Goal: Task Accomplishment & Management: Use online tool/utility

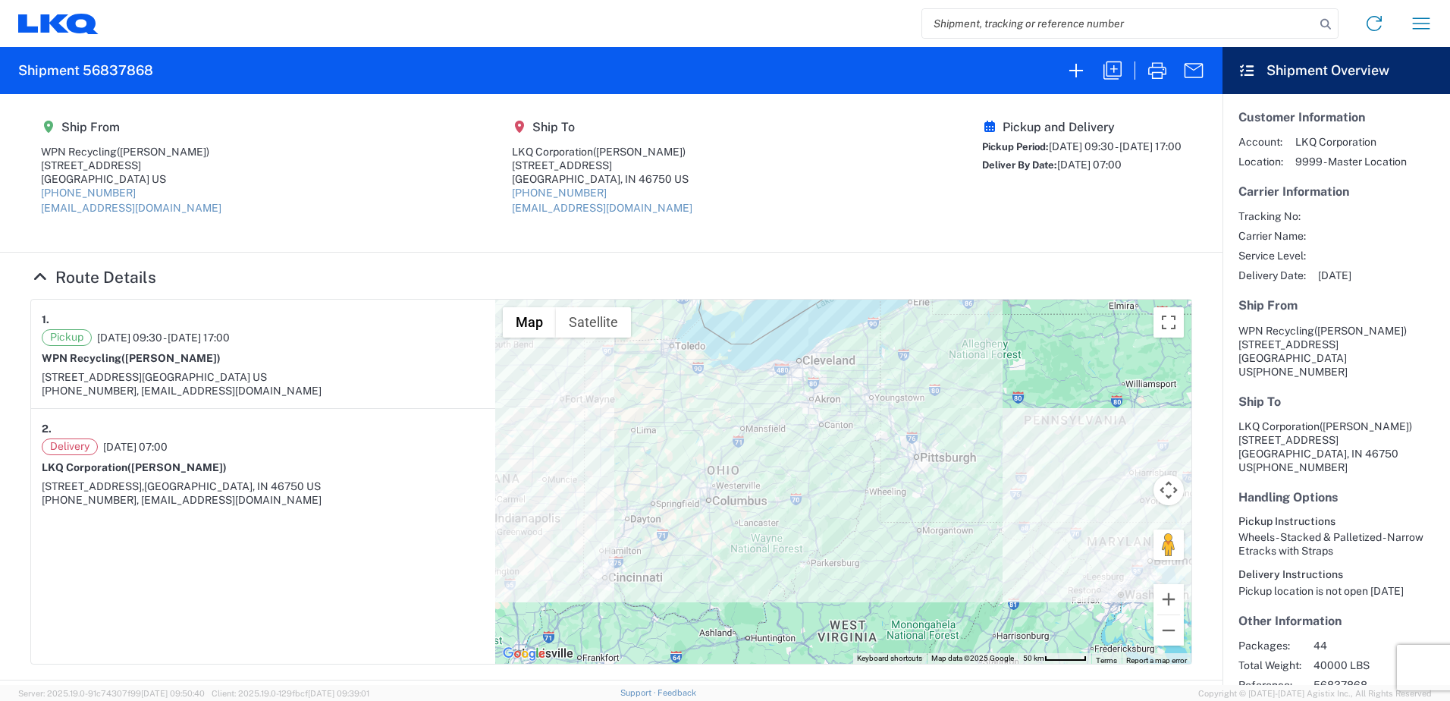
scroll to position [62, 0]
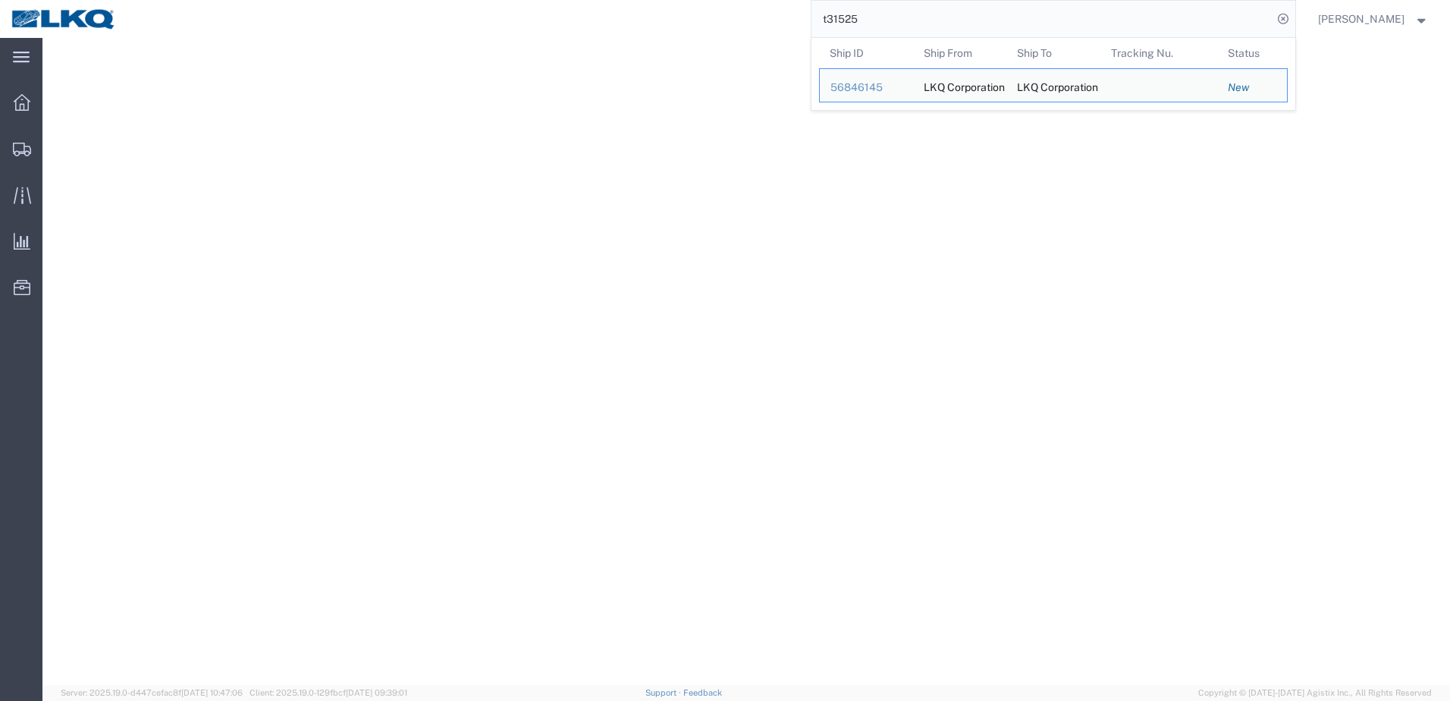
select select "31622"
select select "28018"
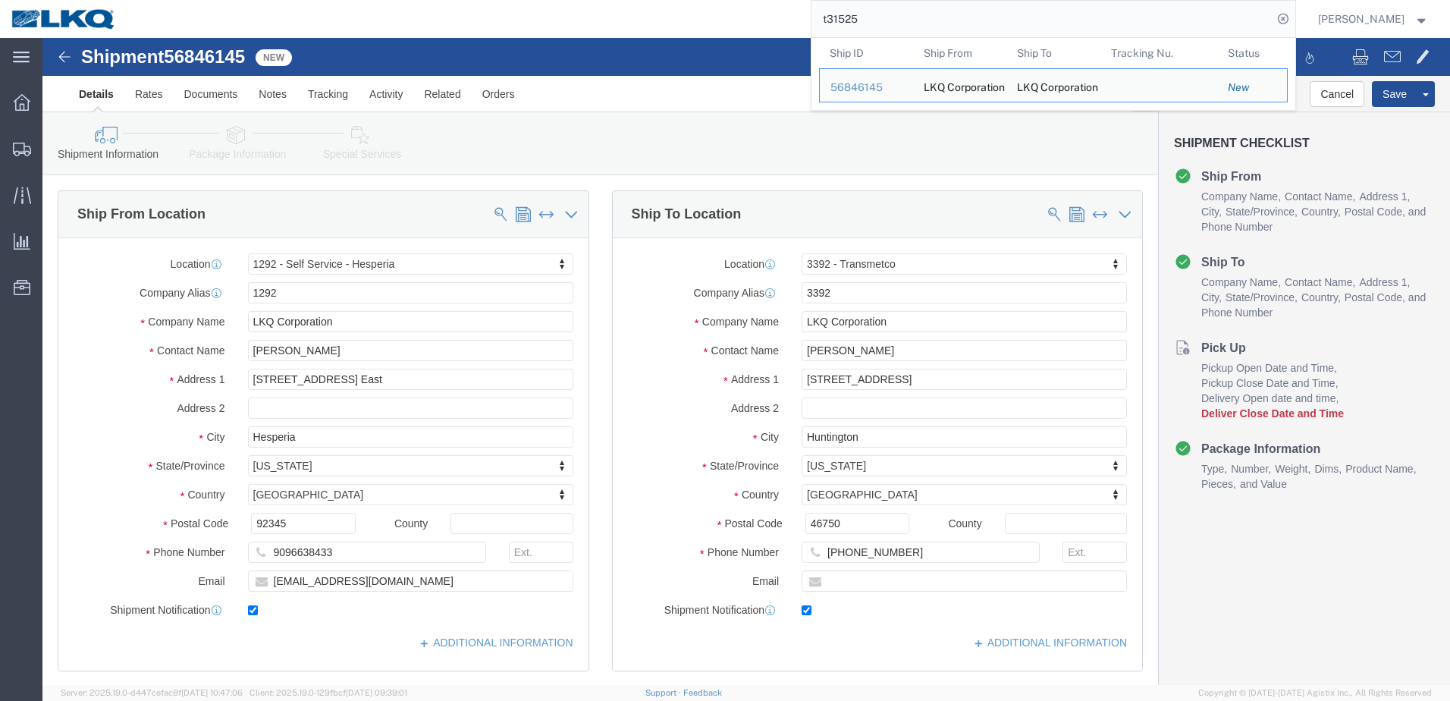
click at [49, 13] on img at bounding box center [64, 19] width 106 height 23
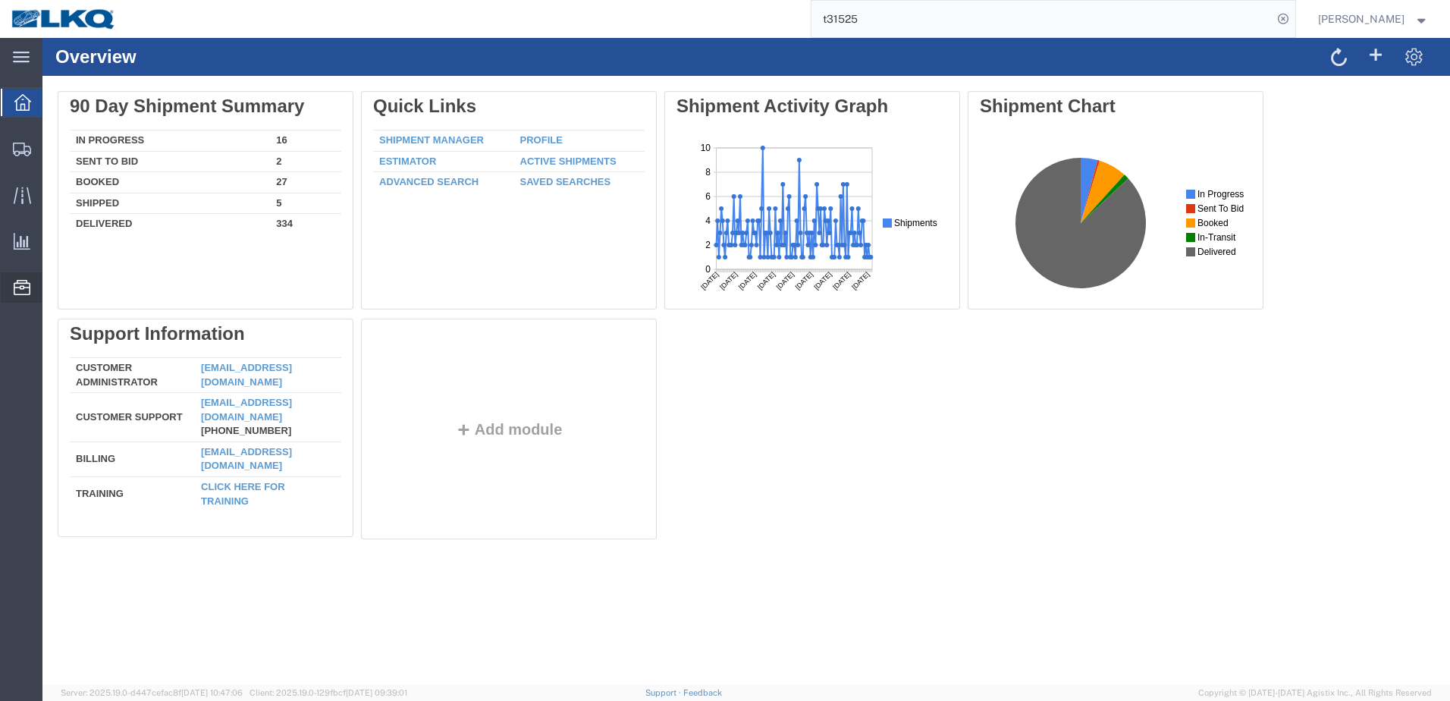
click at [17, 287] on icon at bounding box center [22, 287] width 17 height 15
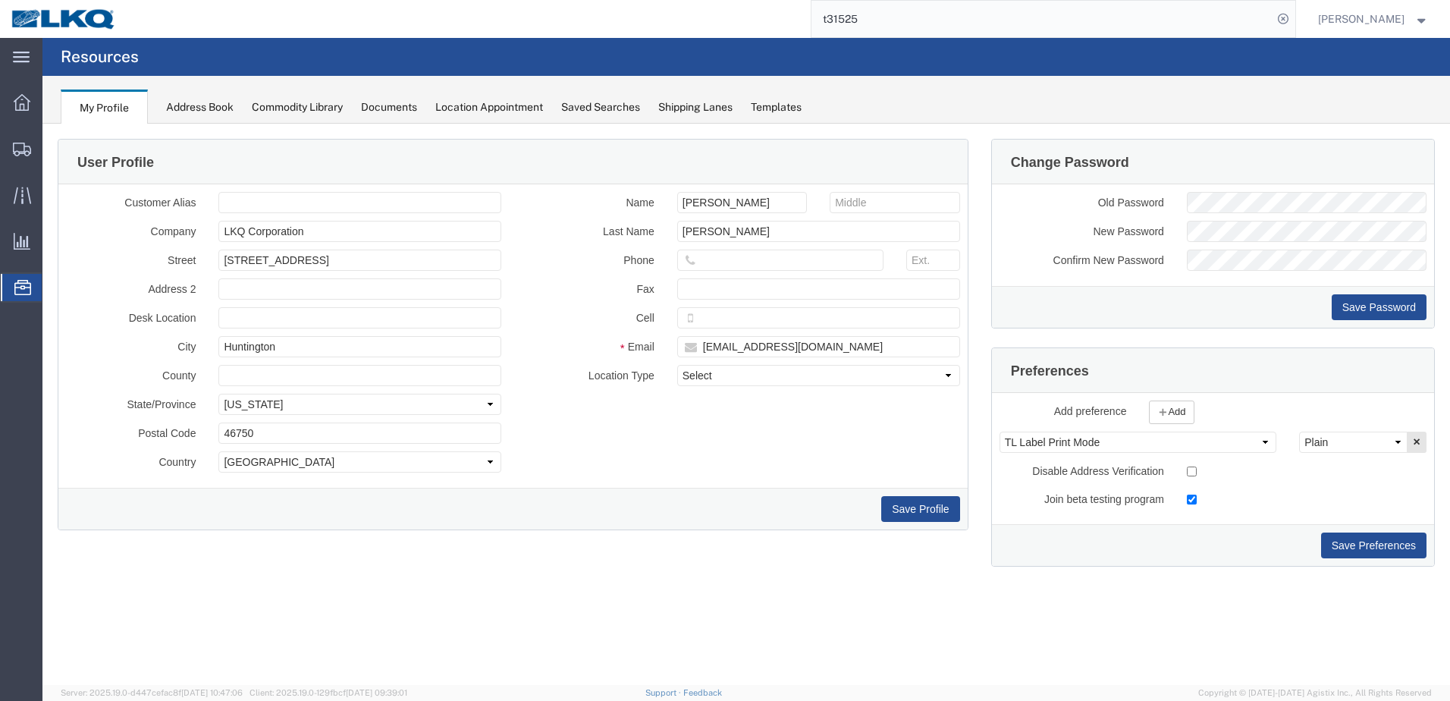
click at [489, 113] on div "Location Appointment" at bounding box center [489, 107] width 108 height 16
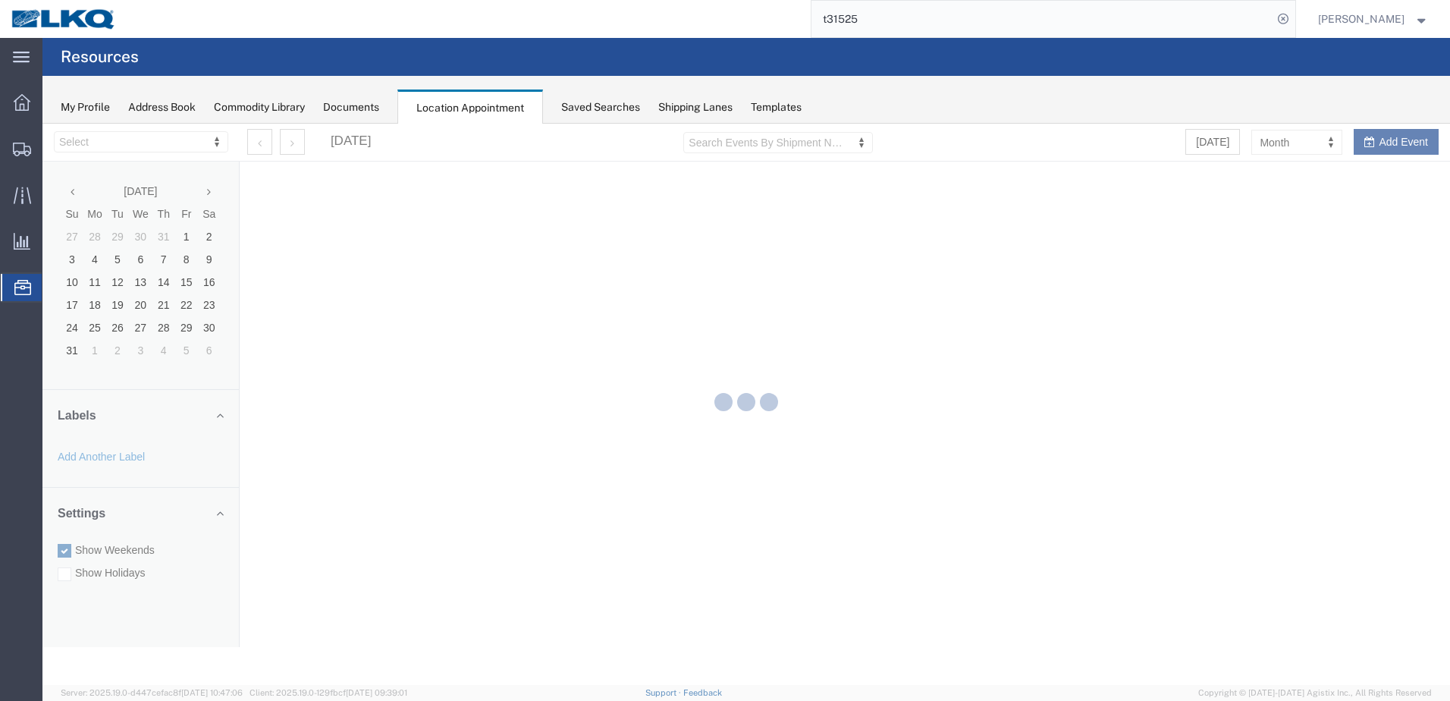
select select "28018"
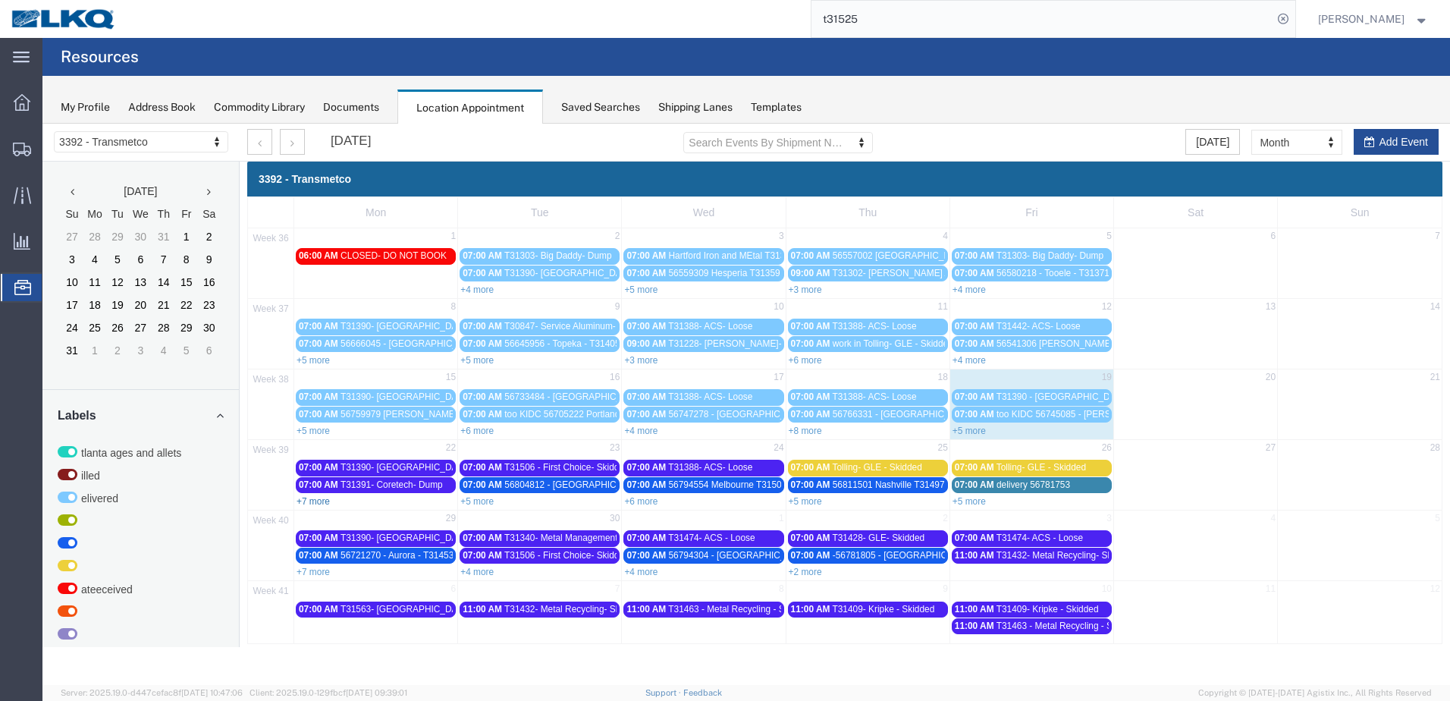
click at [322, 504] on link "+7 more" at bounding box center [313, 501] width 33 height 11
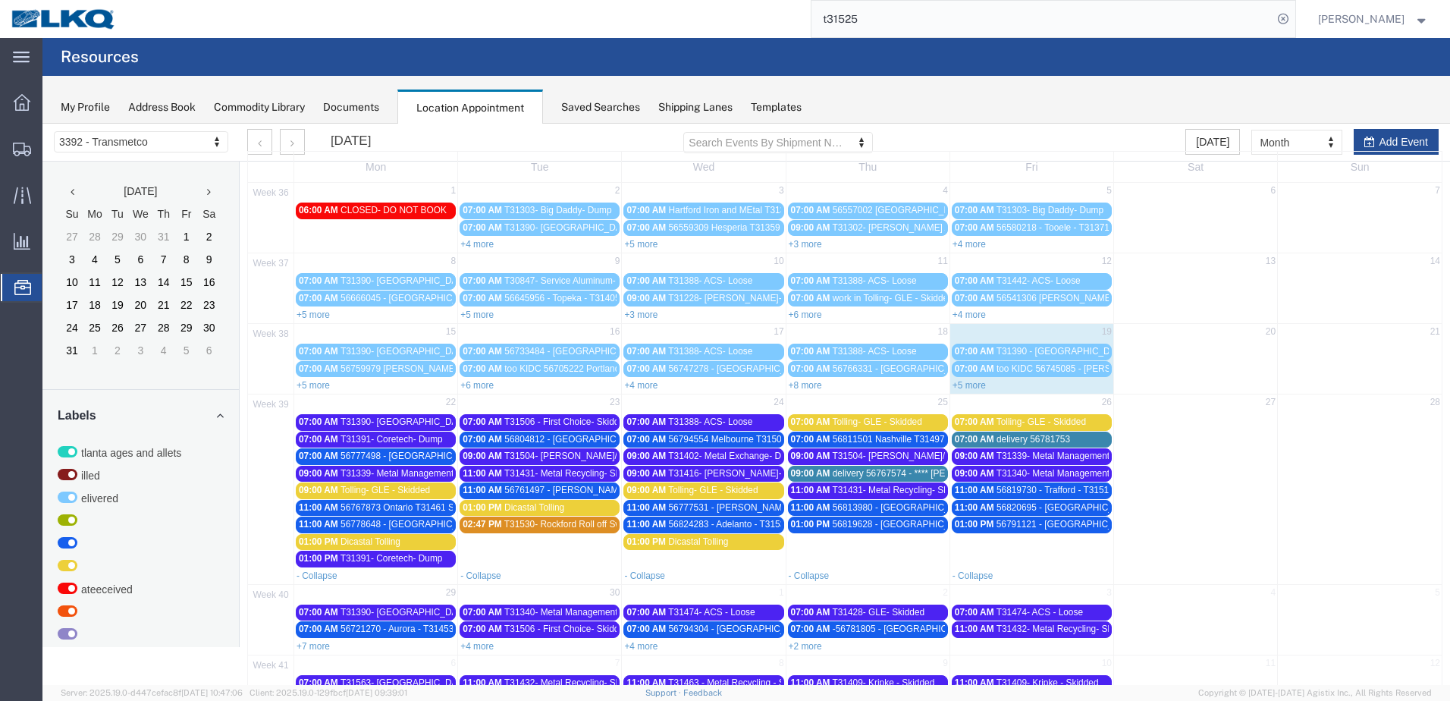
scroll to position [19, 0]
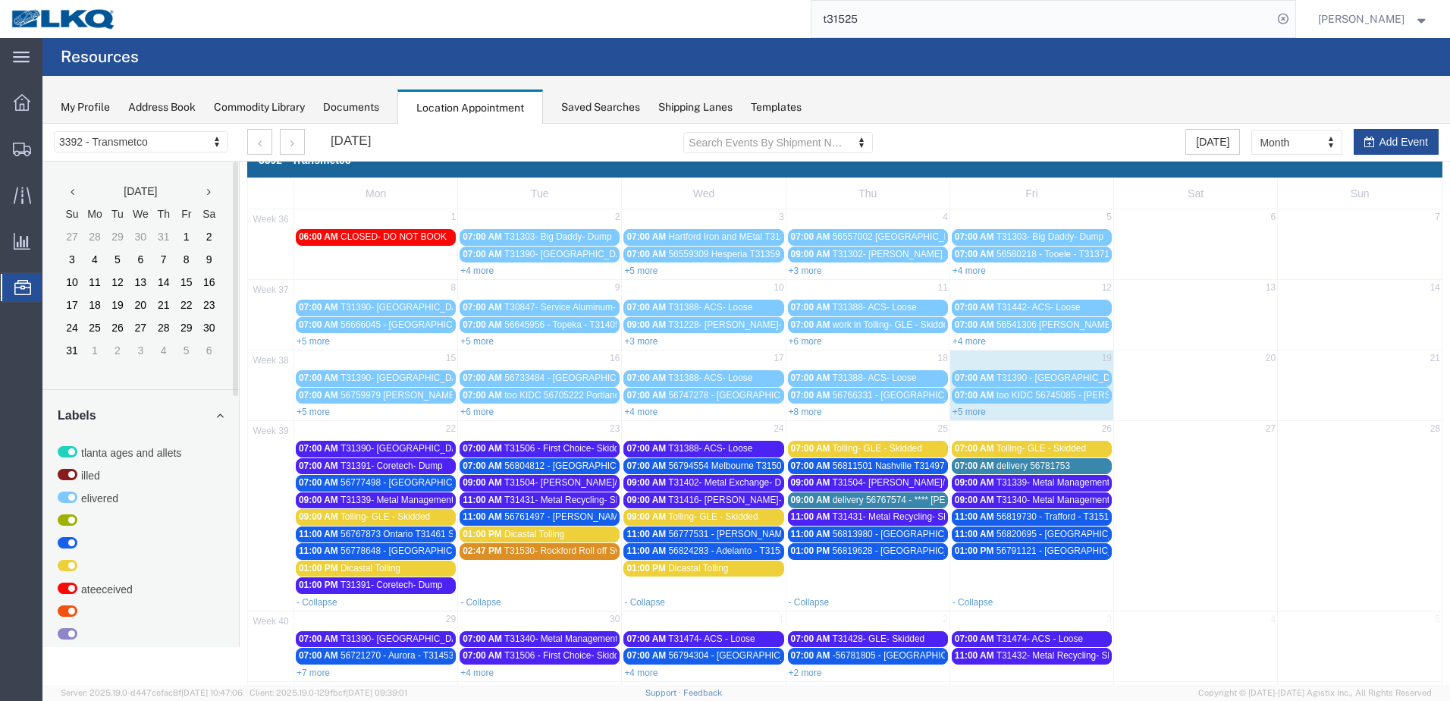
click at [970, 410] on link "+5 more" at bounding box center [969, 412] width 33 height 11
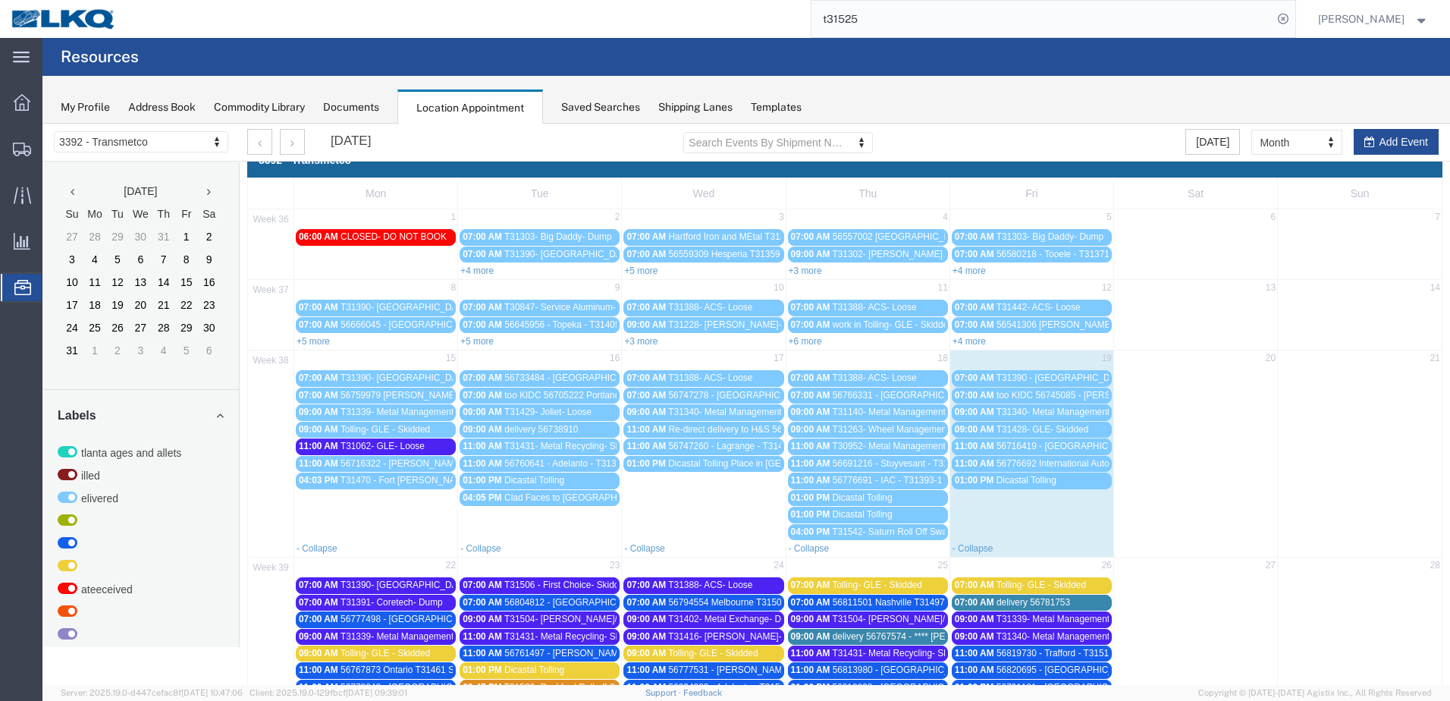
click at [973, 547] on link "- Collapse" at bounding box center [973, 548] width 41 height 11
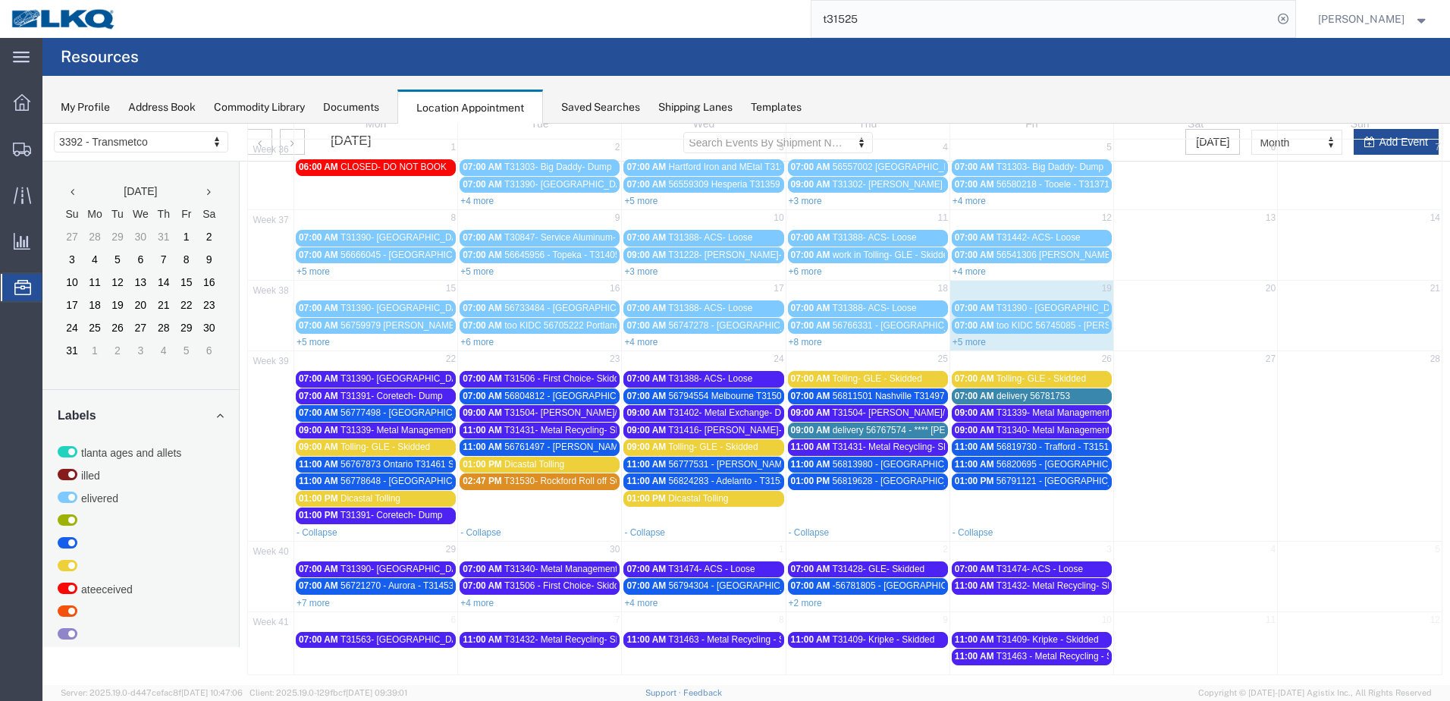
scroll to position [95, 0]
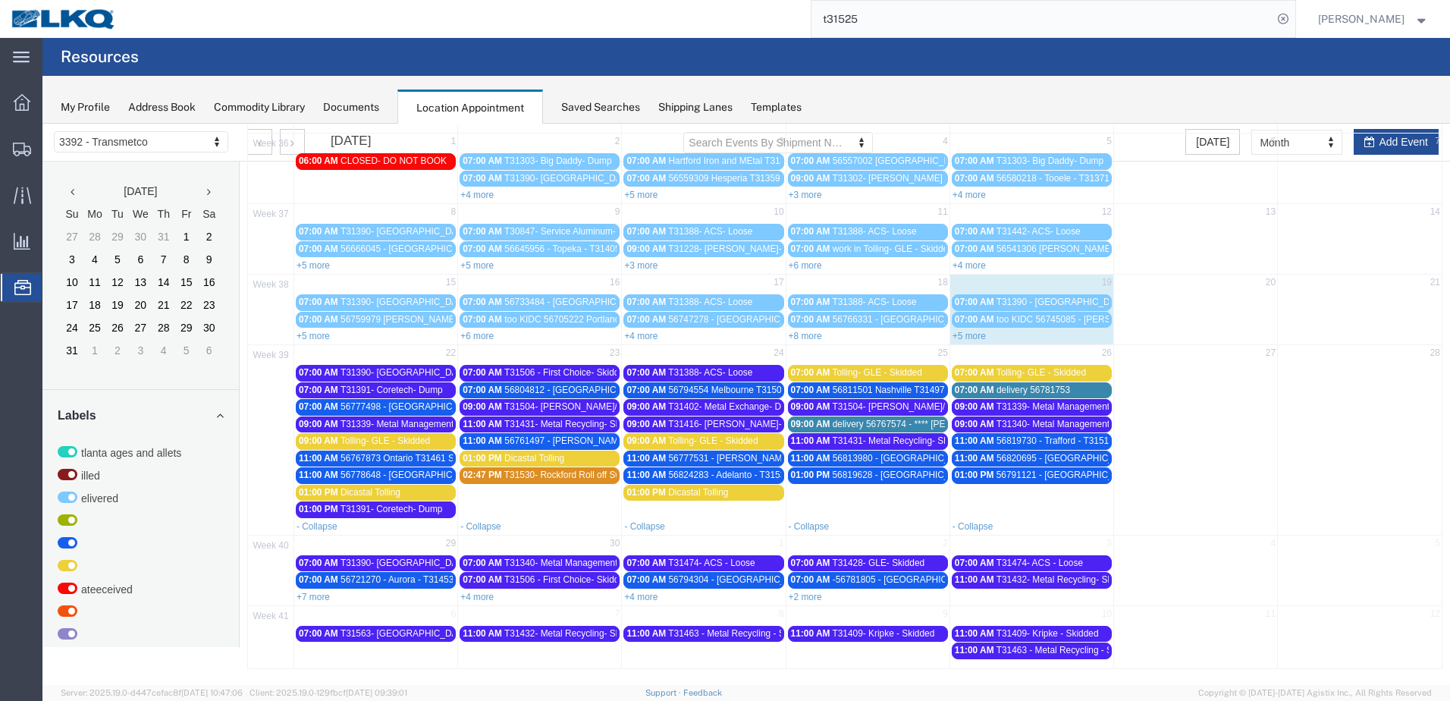
click at [312, 598] on link "+7 more" at bounding box center [313, 597] width 33 height 11
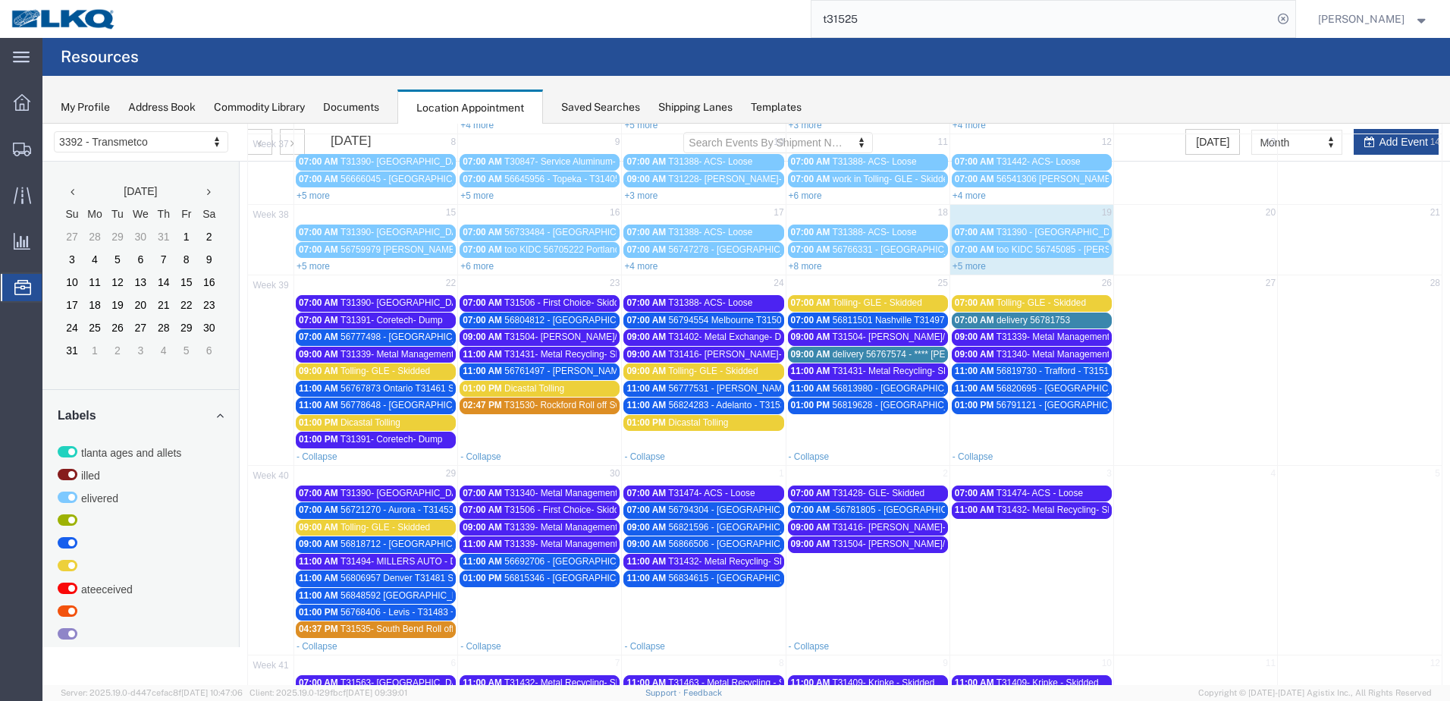
scroll to position [138, 0]
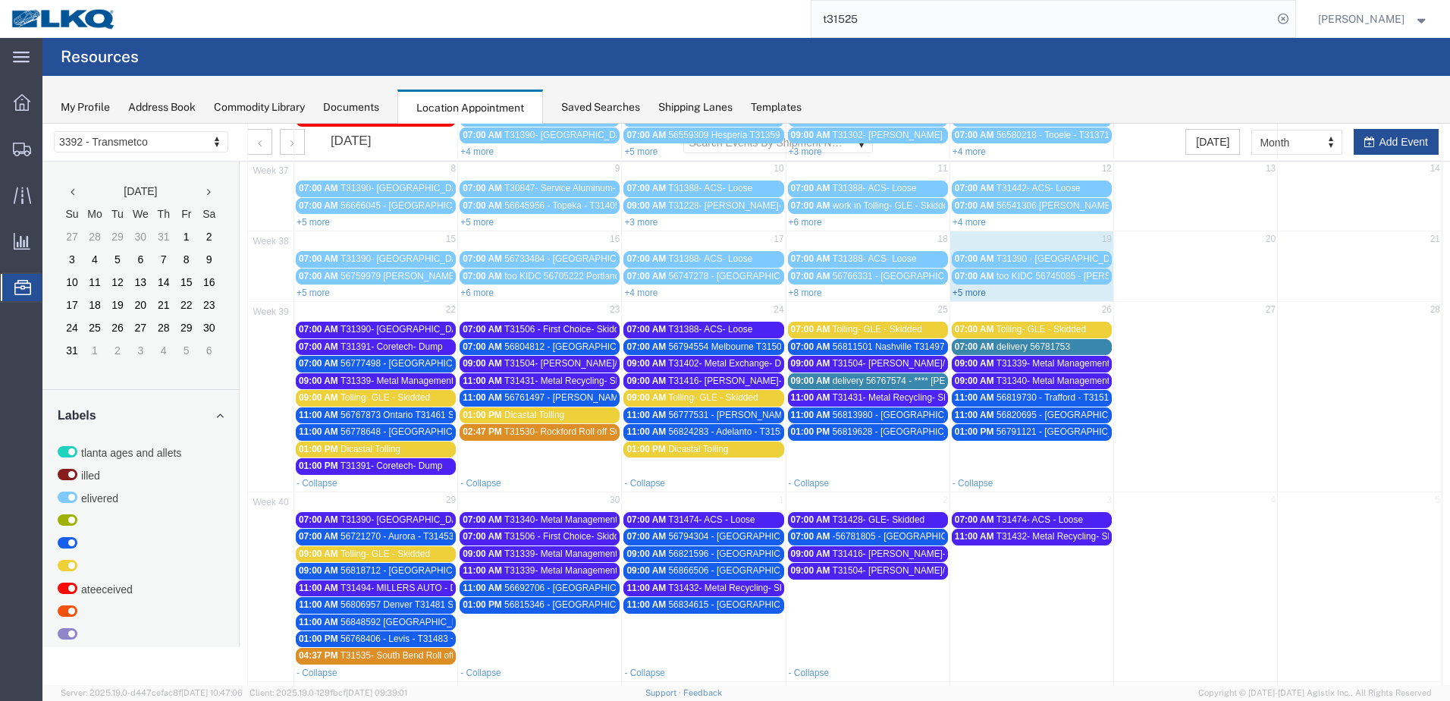
click at [969, 297] on link "+5 more" at bounding box center [969, 292] width 33 height 11
